Goal: Information Seeking & Learning: Learn about a topic

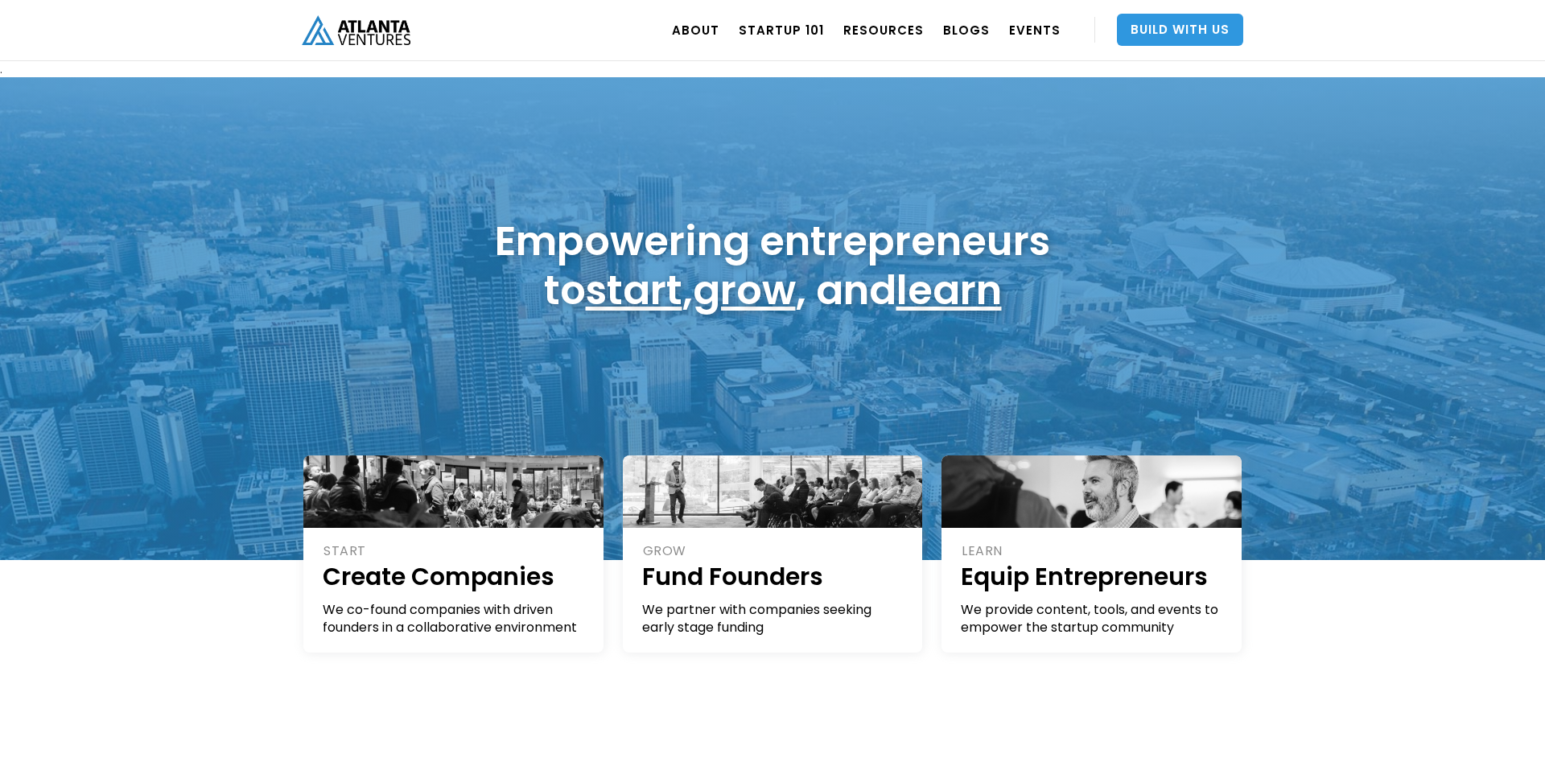
click at [1185, 23] on link "Build With Us" at bounding box center [1180, 30] width 126 height 32
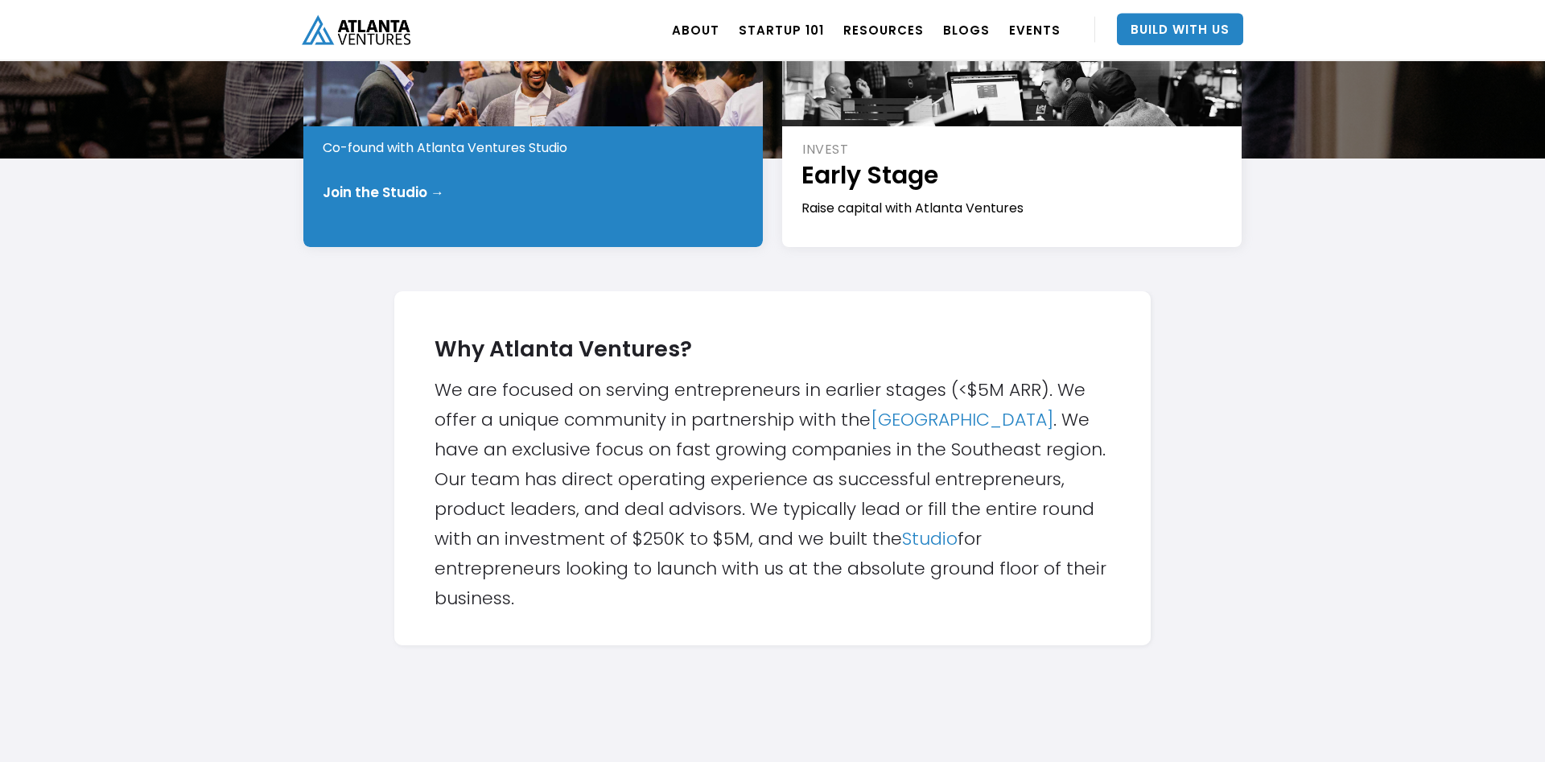
scroll to position [328, 0]
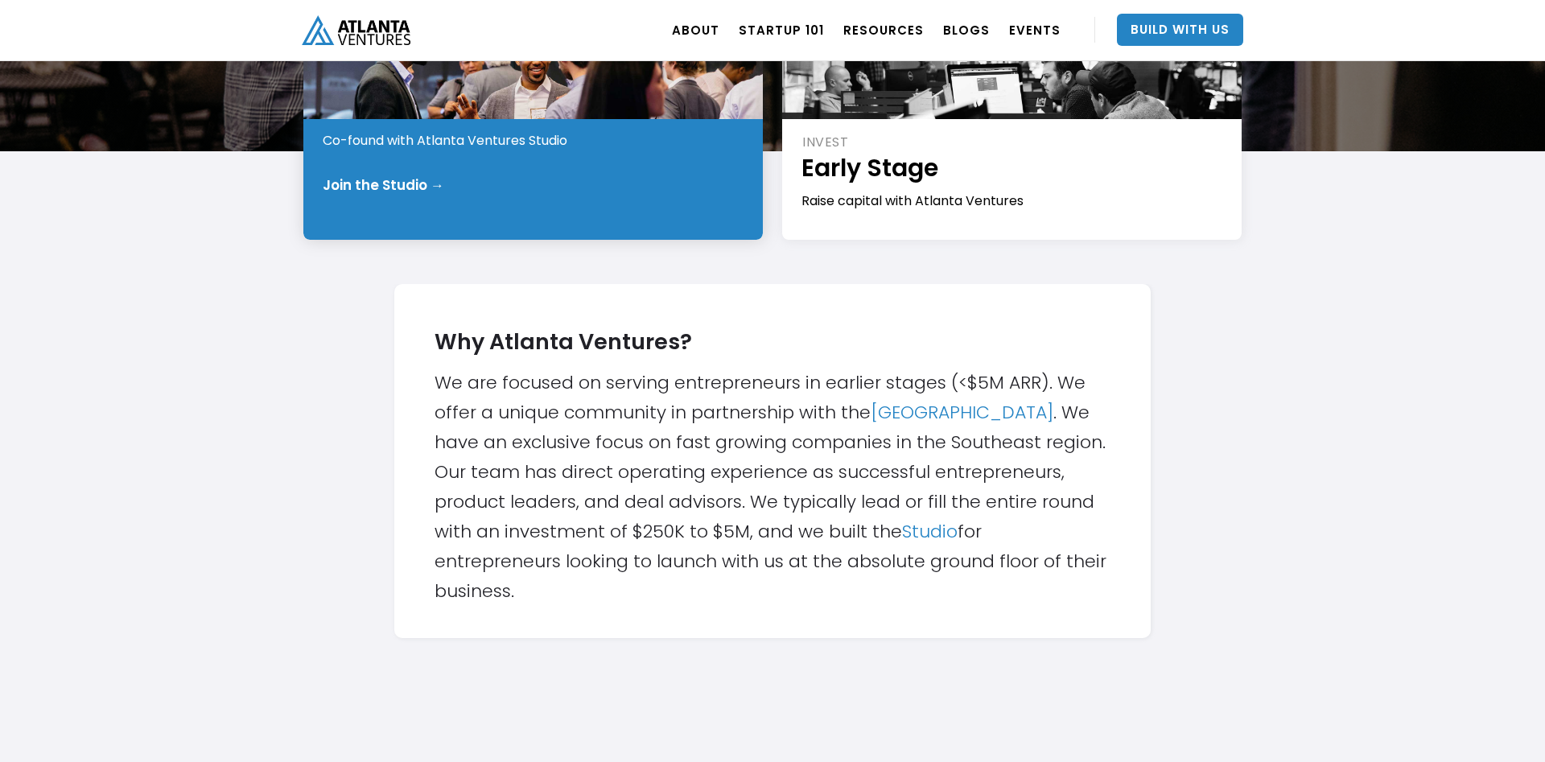
click at [553, 218] on div "START Pre-Idea Co-found with Atlanta Ventures Studio Join the Studio →" at bounding box center [533, 143] width 460 height 193
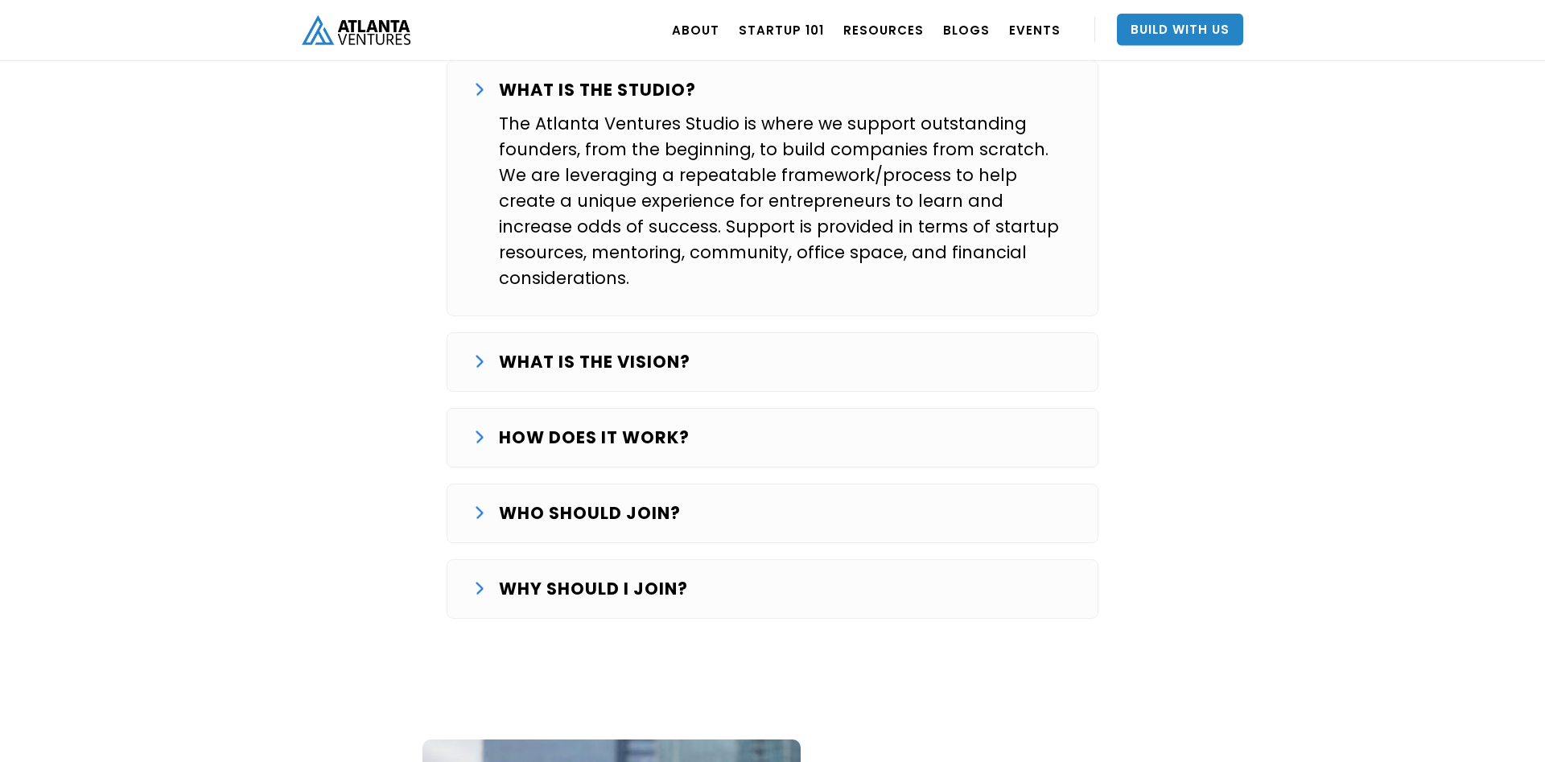
scroll to position [2627, 0]
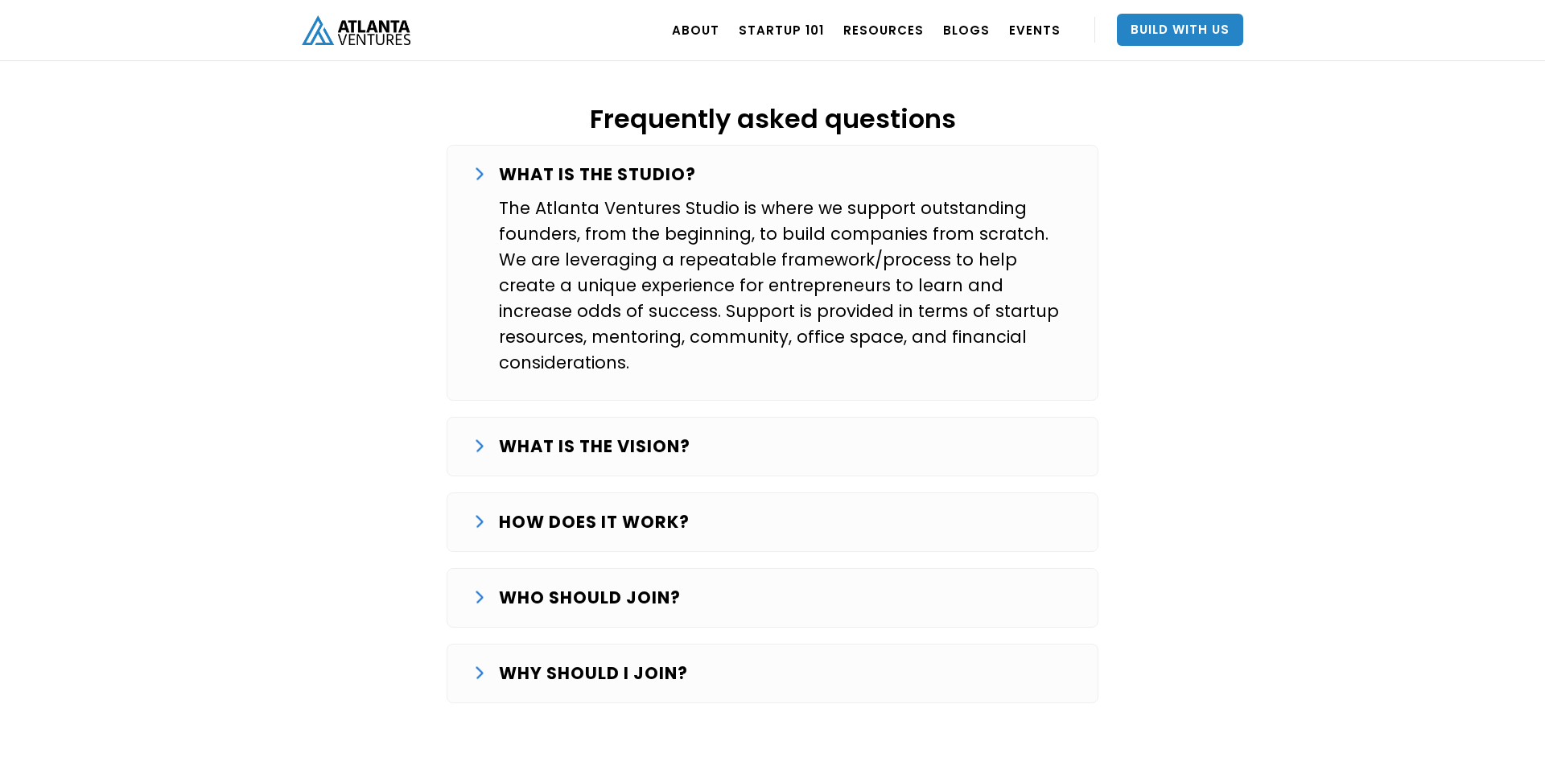
click at [491, 434] on div "WHAT IS THE VISION?" at bounding box center [772, 447] width 599 height 26
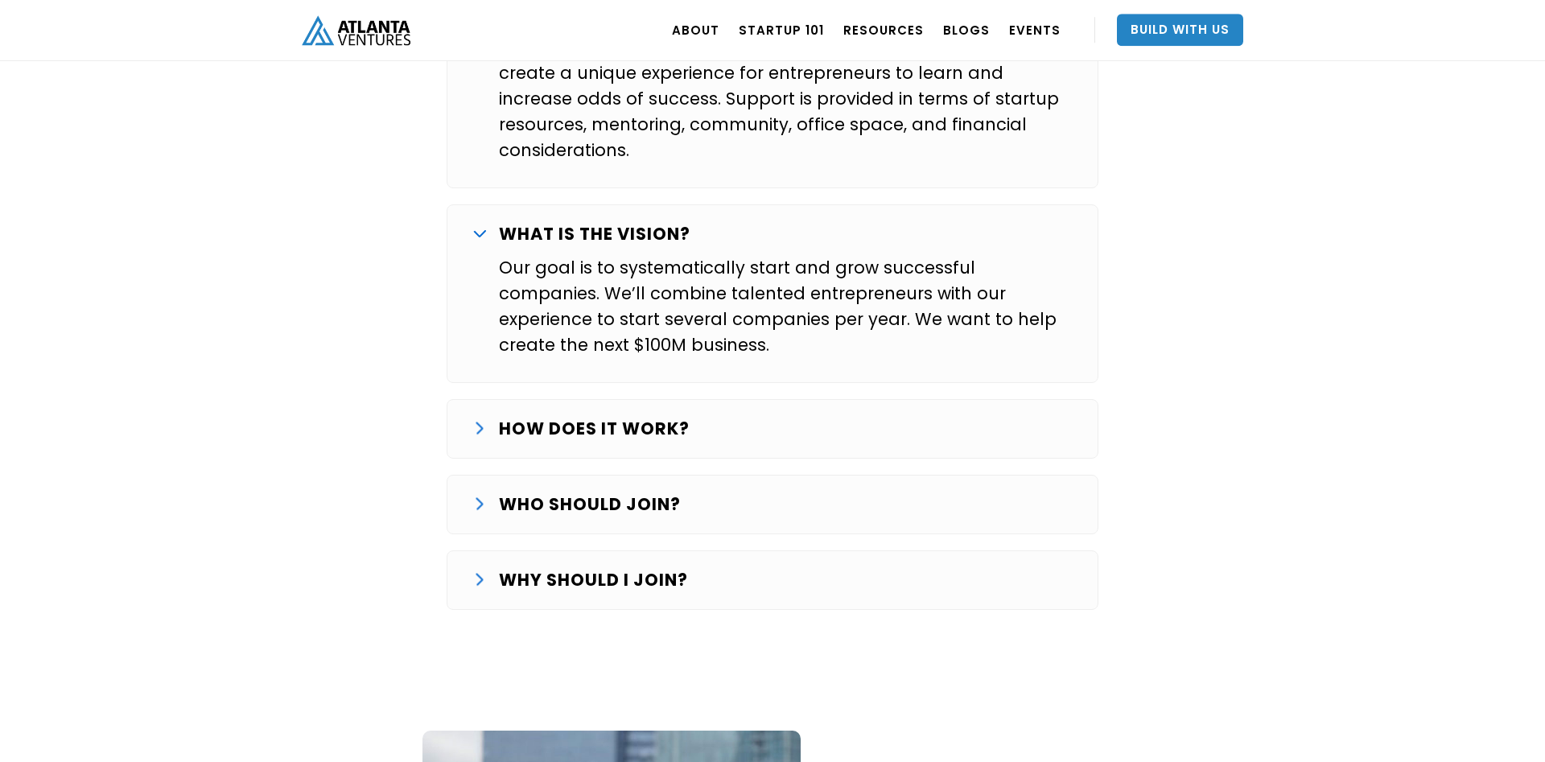
scroll to position [2873, 0]
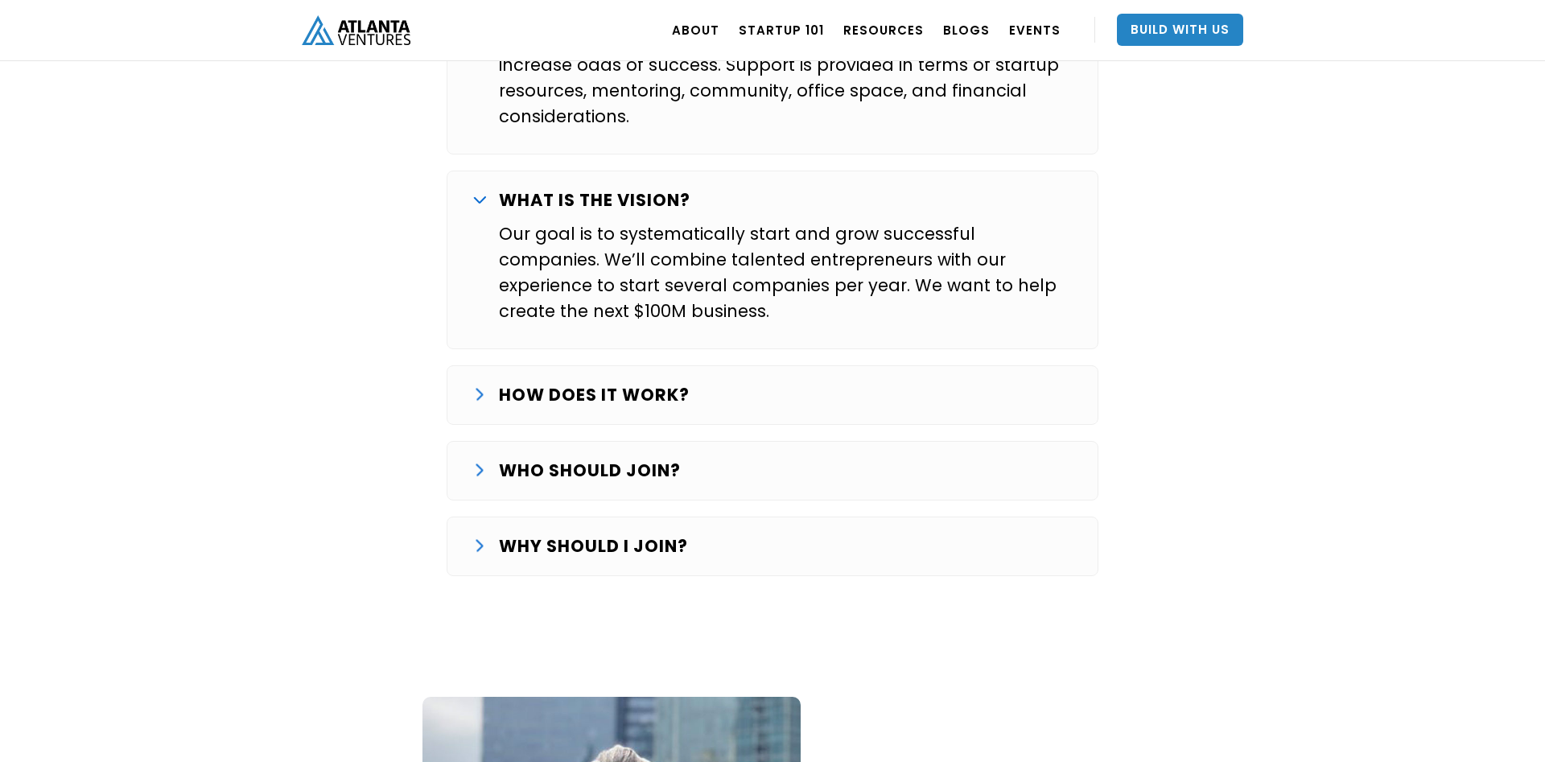
click at [545, 383] on strong "HOW DOES IT WORK?" at bounding box center [594, 394] width 191 height 23
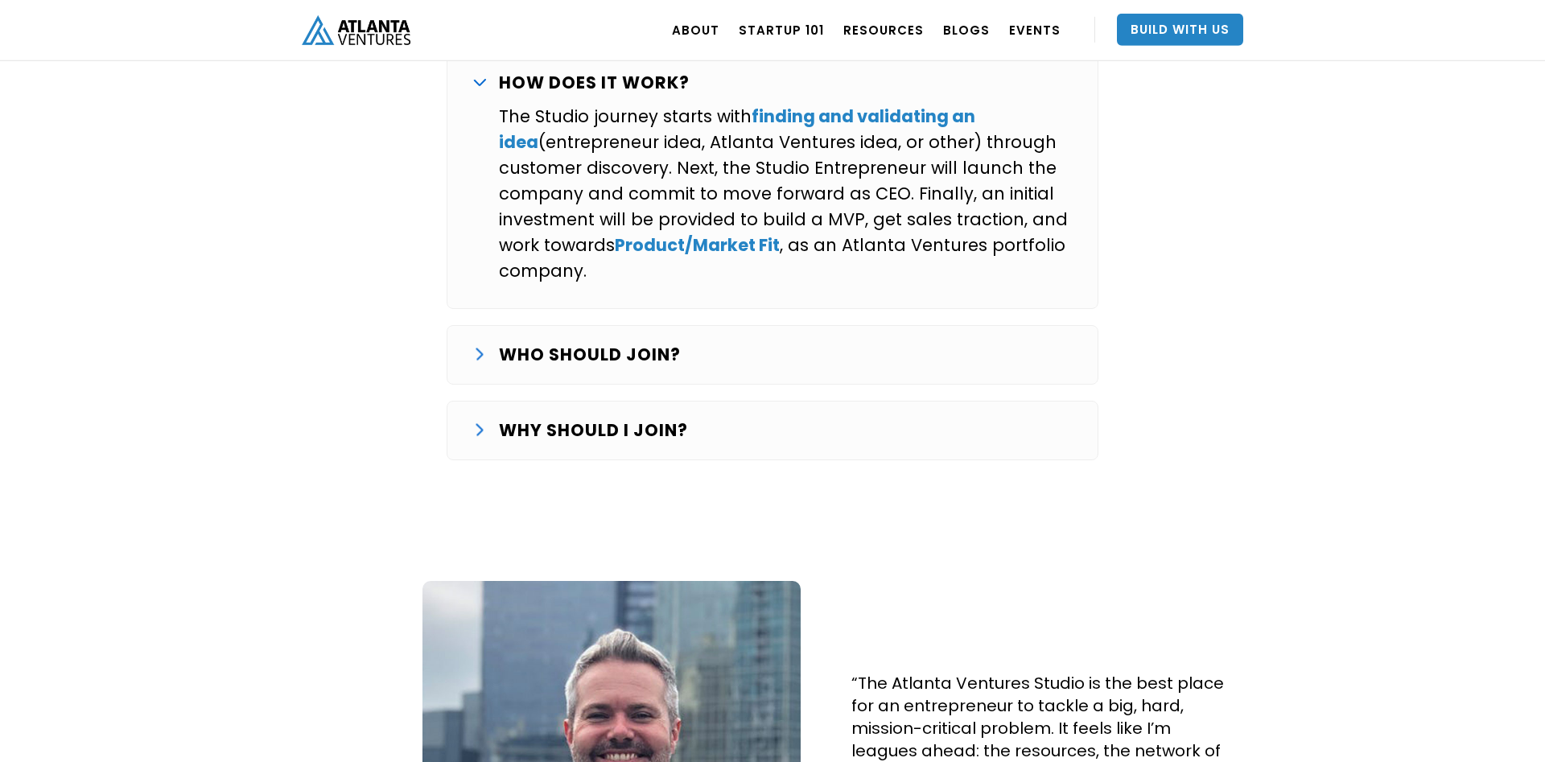
scroll to position [3201, 0]
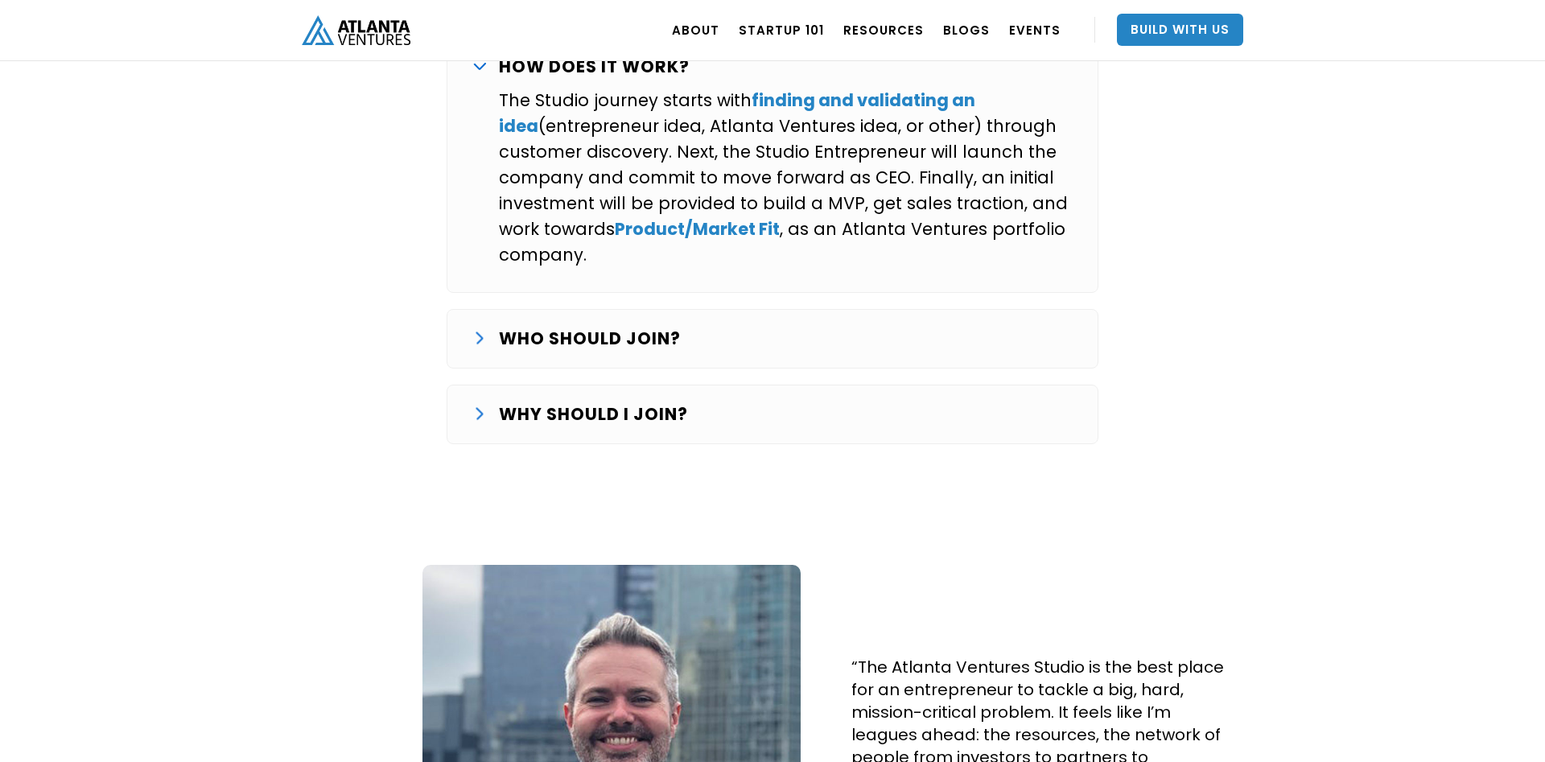
click at [627, 309] on div "WHO SHOULD JOIN? We are looking for entrepreneurs that want to commit full-time…" at bounding box center [773, 339] width 652 height 60
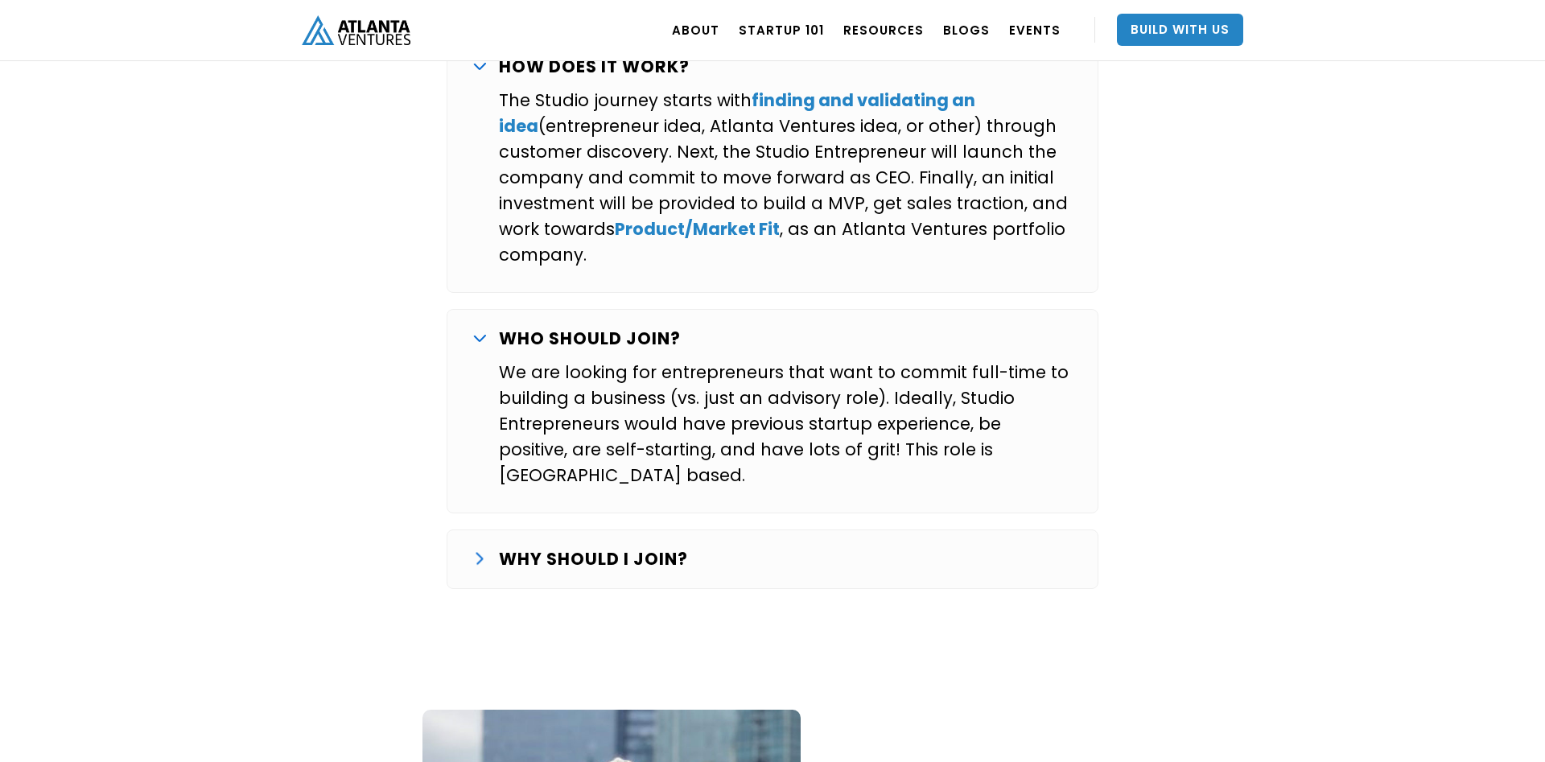
click at [770, 546] on div "WHY SHOULD I JOIN?" at bounding box center [772, 559] width 599 height 26
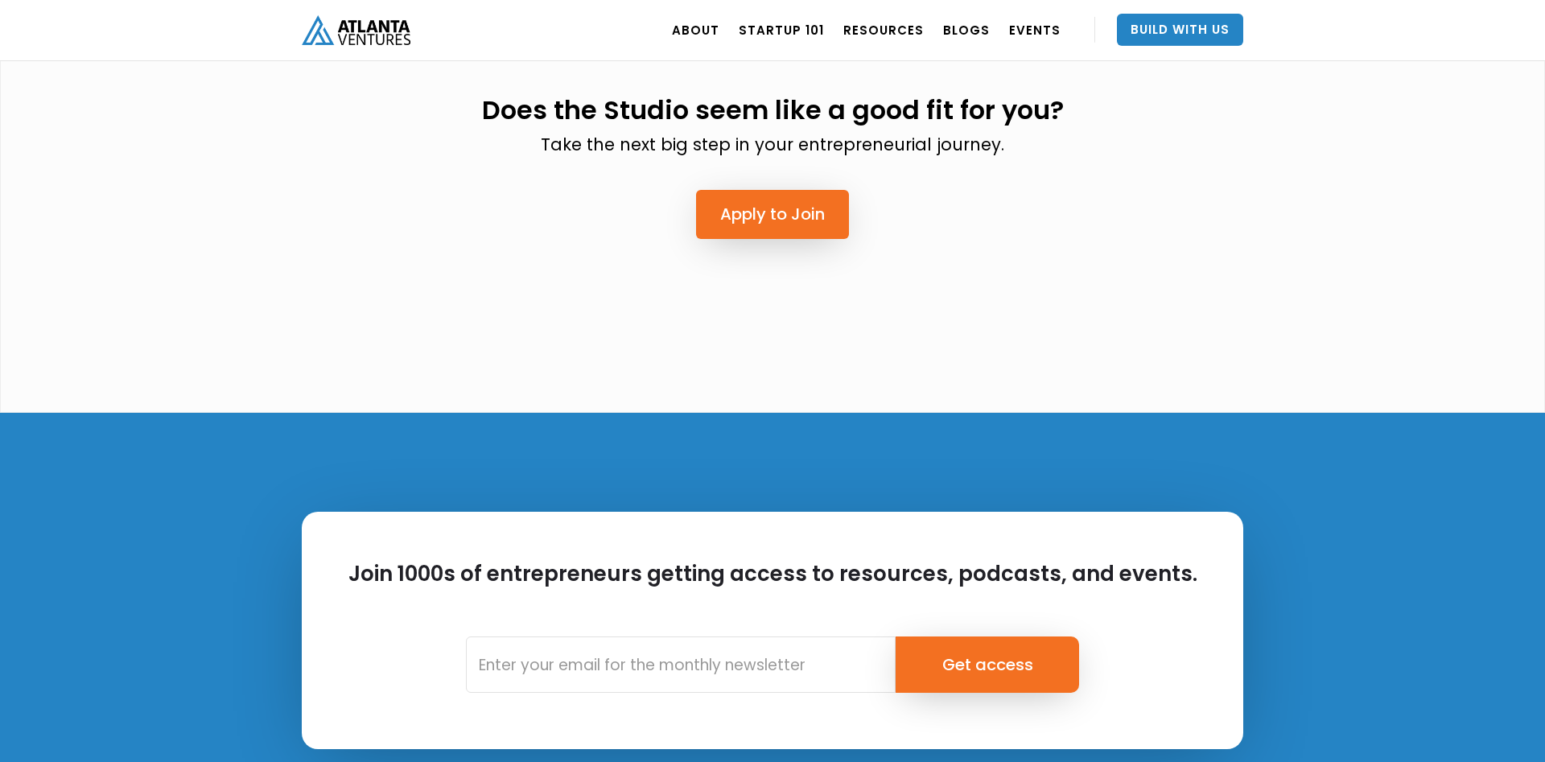
scroll to position [4597, 0]
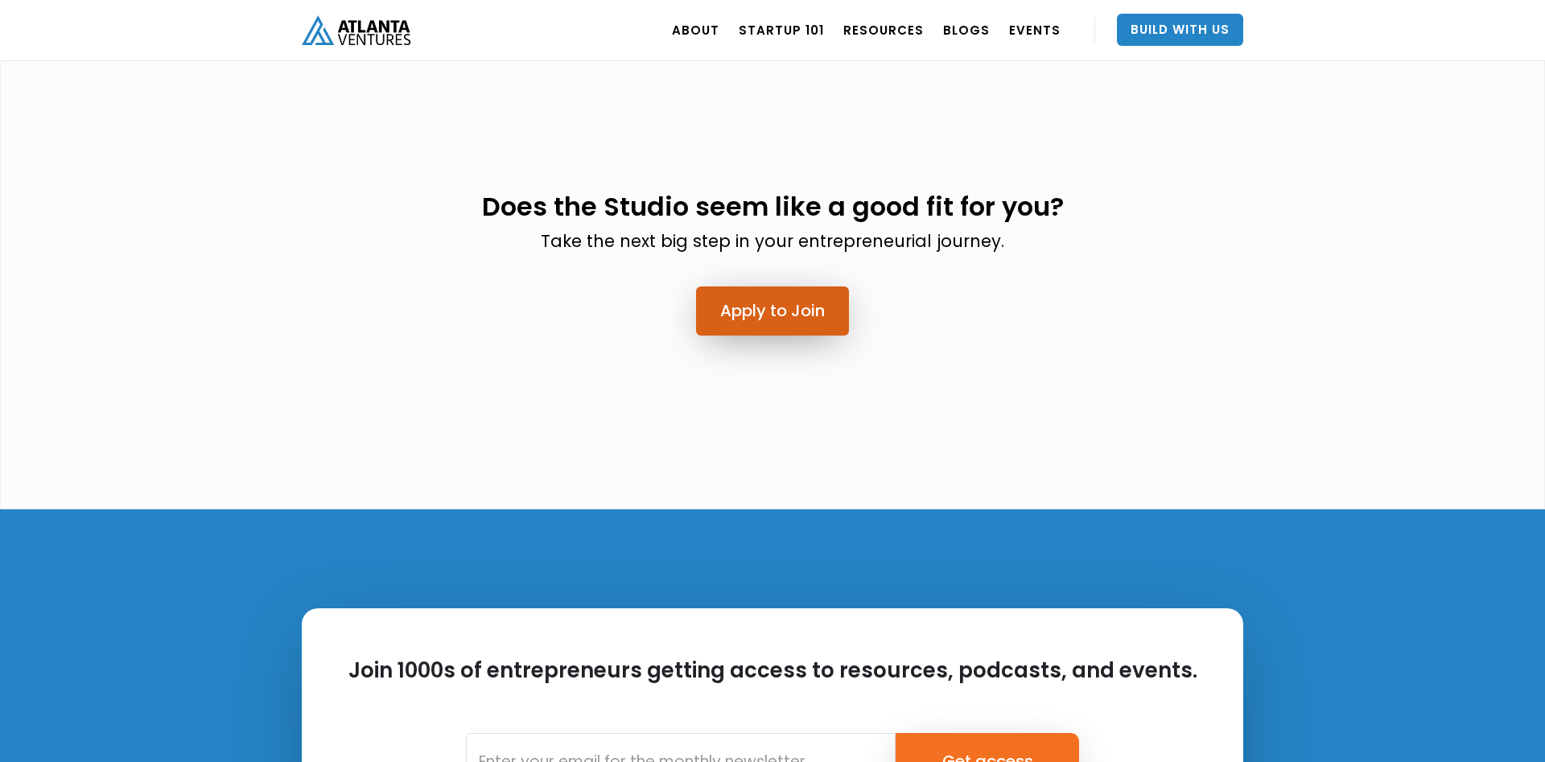
click at [804, 286] on link "Apply to Join" at bounding box center [772, 310] width 153 height 49
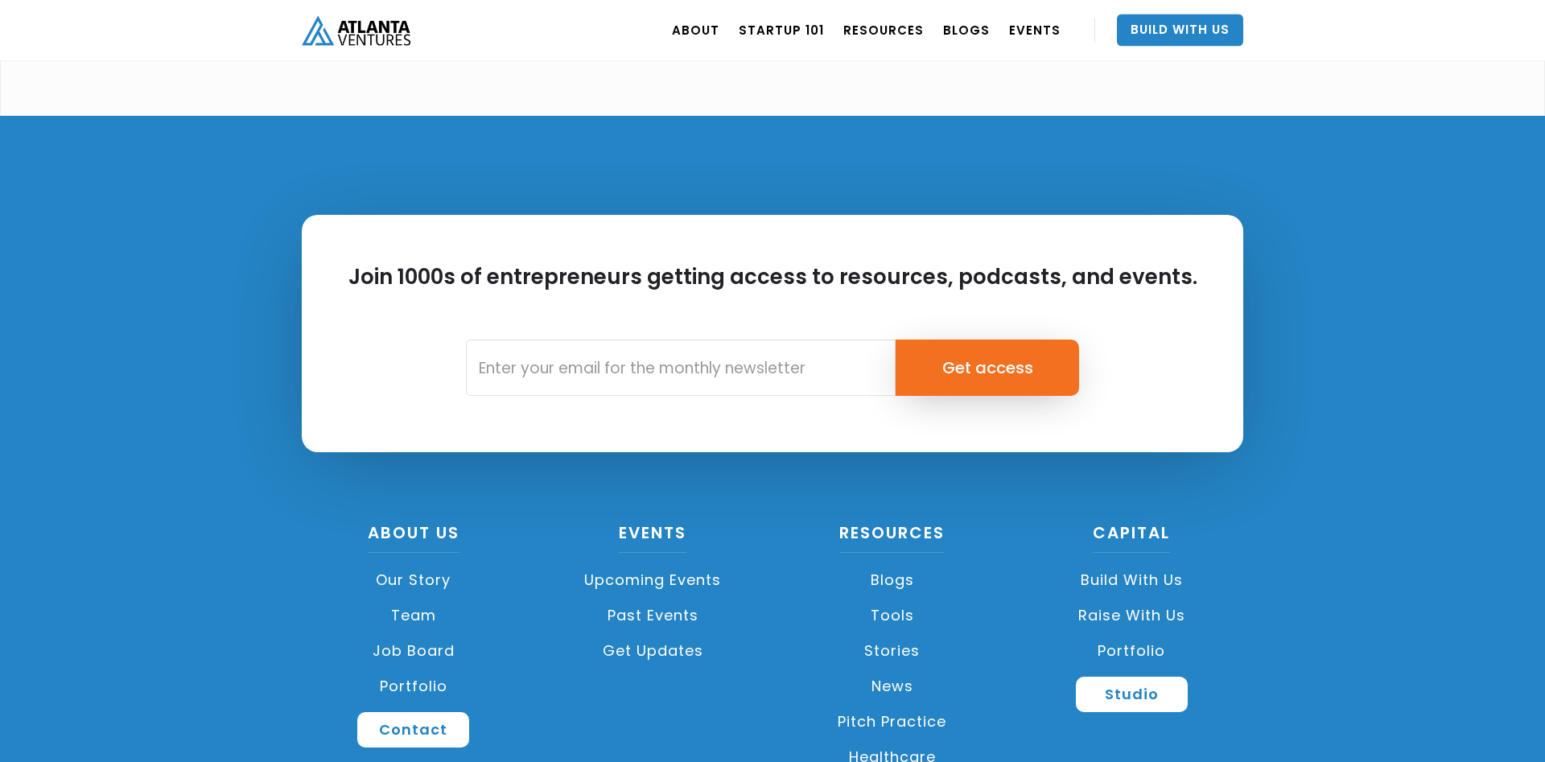
scroll to position [4989, 0]
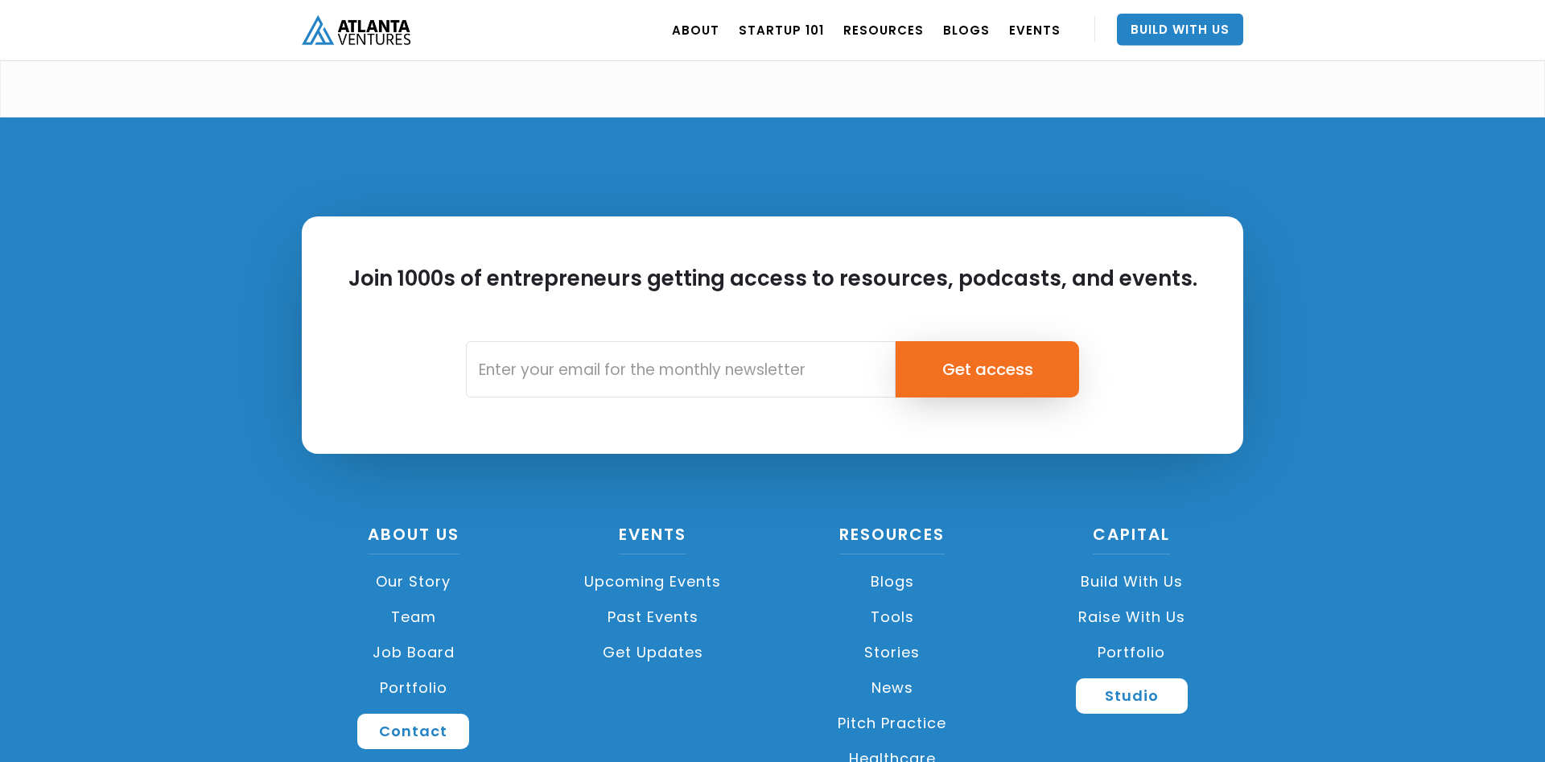
click at [678, 564] on link "Upcoming Events" at bounding box center [654, 581] width 224 height 35
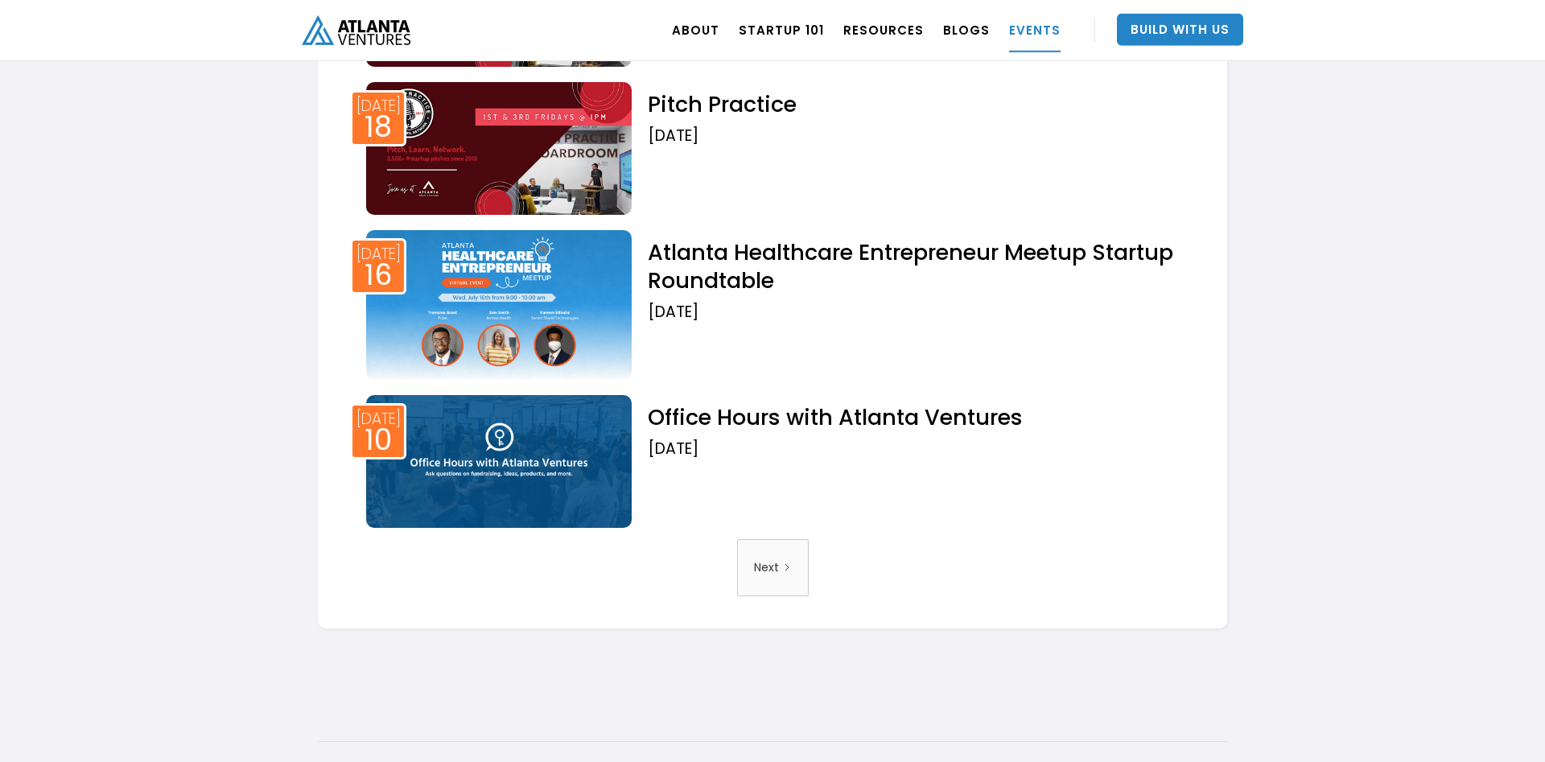
scroll to position [2662, 0]
